Goal: Task Accomplishment & Management: Manage account settings

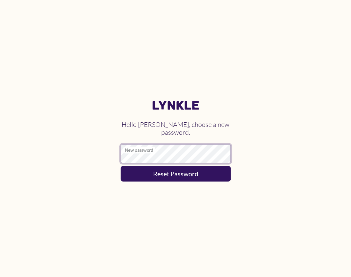
click at [121, 166] on button "Reset Password" at bounding box center [176, 174] width 110 height 16
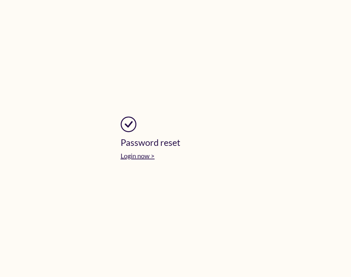
click at [143, 155] on link "Login now >" at bounding box center [138, 156] width 34 height 8
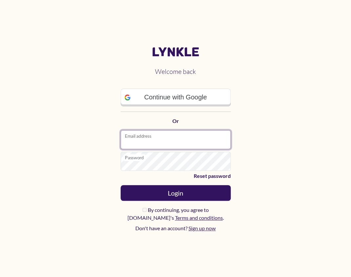
click at [153, 141] on input "Email address" at bounding box center [176, 139] width 110 height 19
type input "**********"
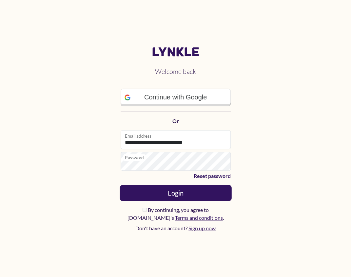
click at [163, 198] on button "Login" at bounding box center [176, 193] width 112 height 16
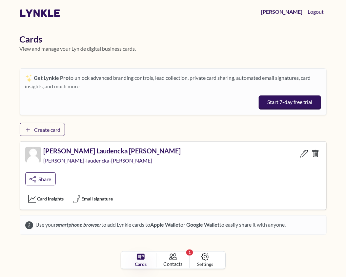
click at [171, 261] on span "Contacts" at bounding box center [172, 264] width 19 height 7
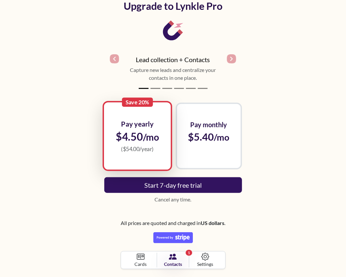
scroll to position [65, 0]
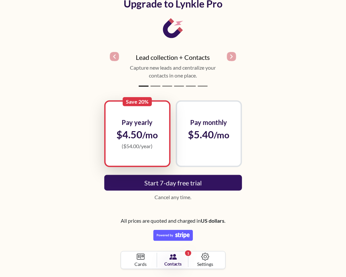
click at [188, 252] on span "1" at bounding box center [188, 254] width 6 height 6
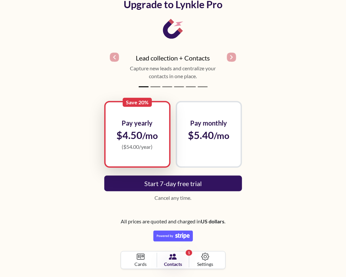
scroll to position [68, 0]
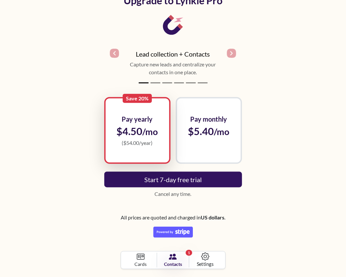
click at [205, 261] on icon at bounding box center [205, 257] width 8 height 8
